Goal: Task Accomplishment & Management: Complete application form

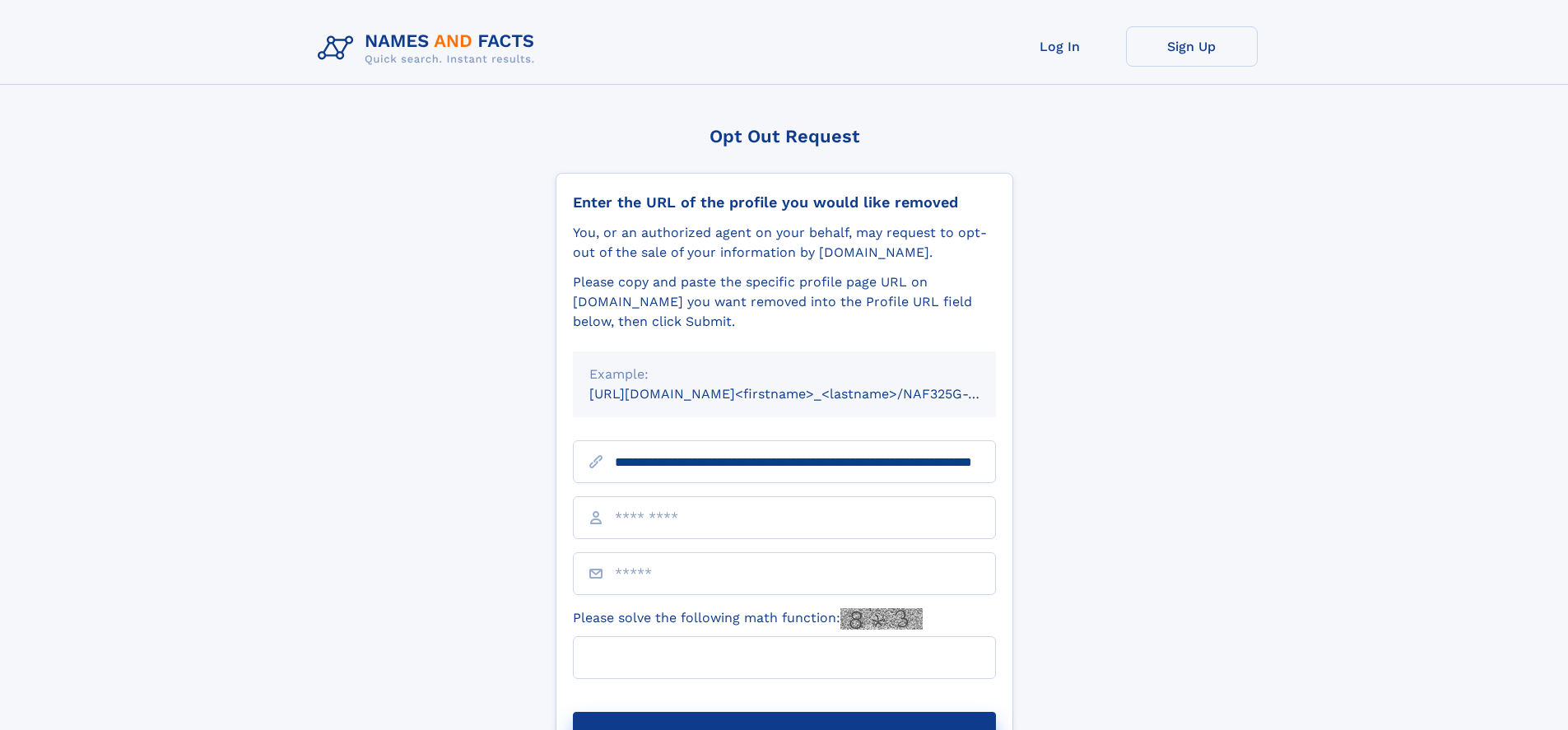
scroll to position [0, 153]
type input "**********"
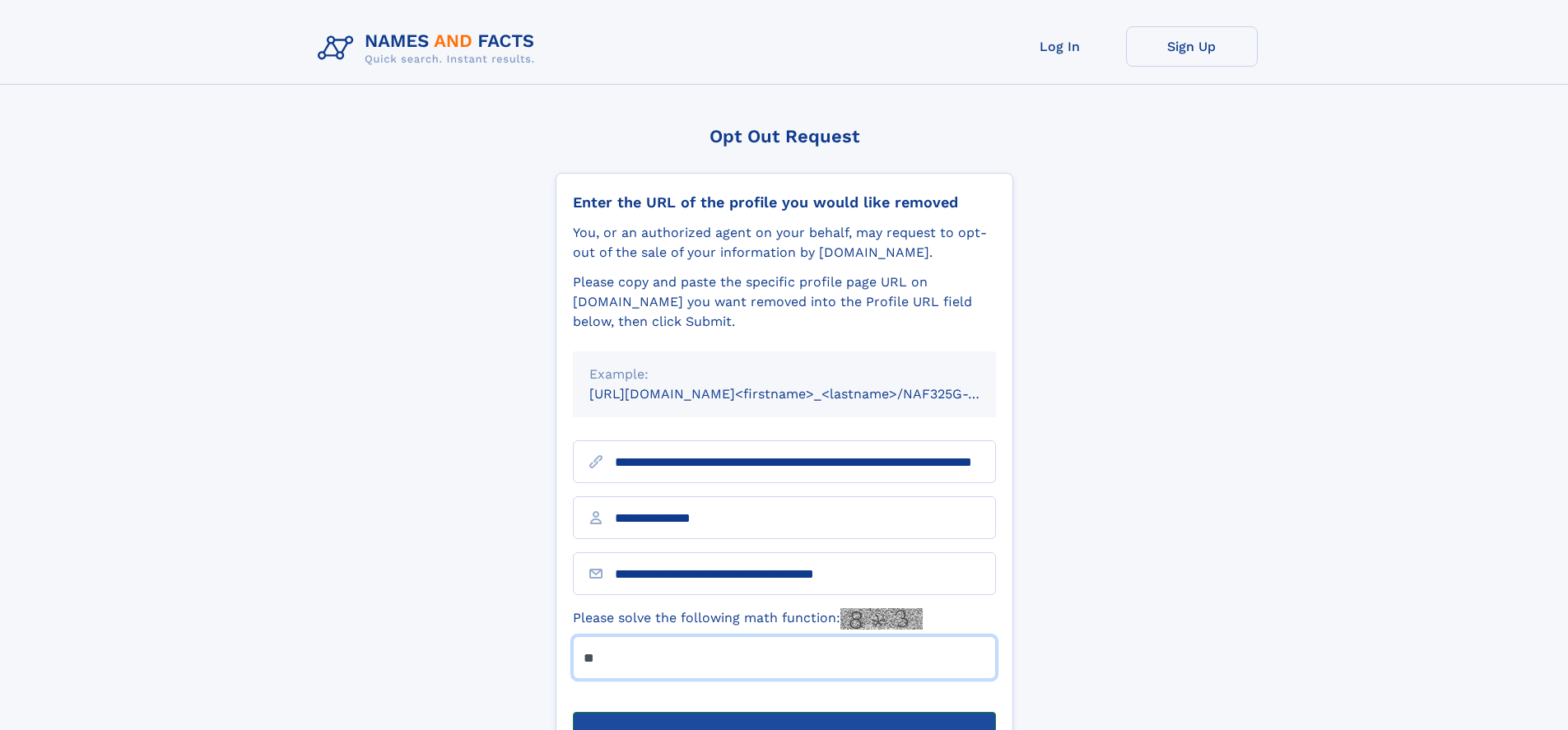
type input "**"
click at [784, 712] on button "Submit Opt Out Request" at bounding box center [784, 738] width 423 height 53
